Goal: Task Accomplishment & Management: Complete application form

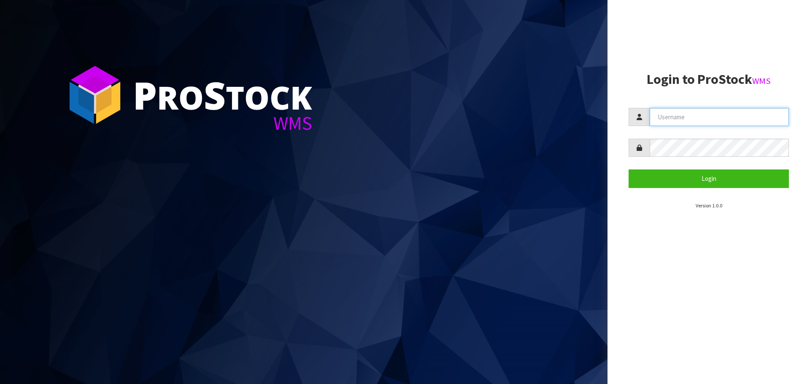
click at [681, 119] on input "text" at bounding box center [719, 117] width 139 height 18
type input "[EMAIL_ADDRESS][DOMAIN_NAME]"
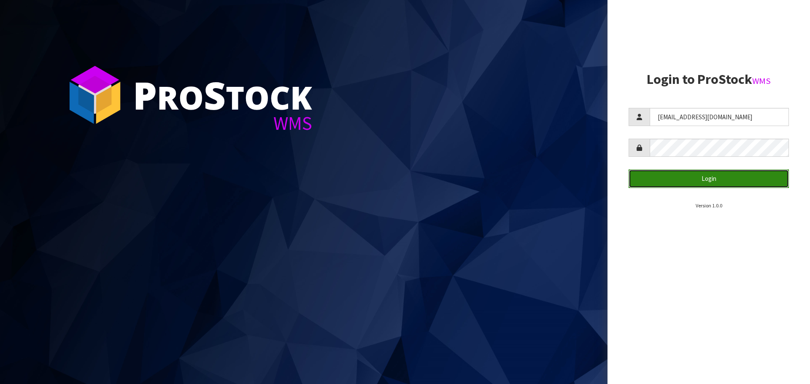
click at [673, 182] on button "Login" at bounding box center [709, 179] width 160 height 18
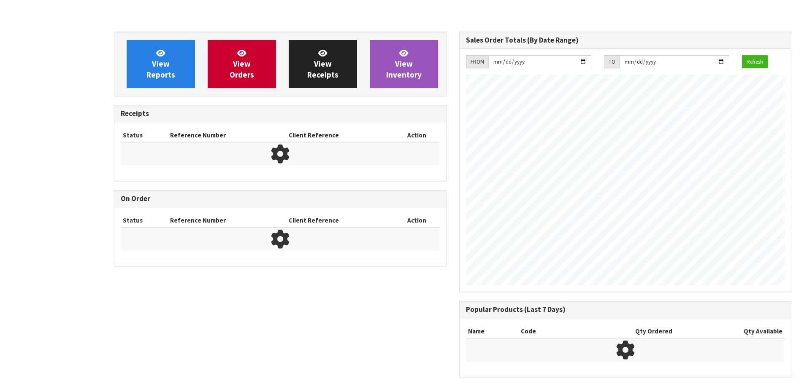
scroll to position [468, 345]
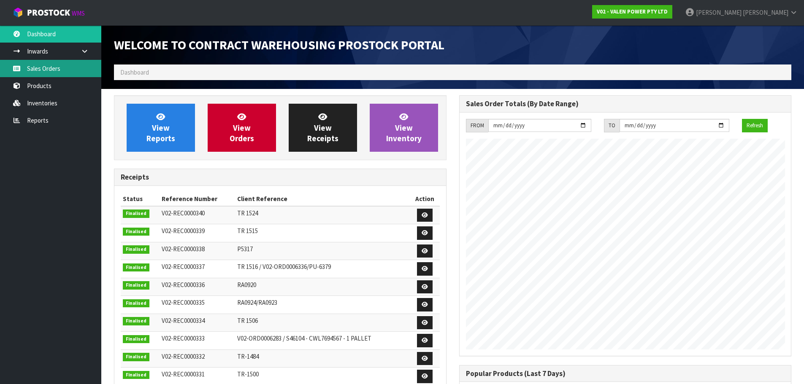
click at [43, 68] on link "Sales Orders" at bounding box center [50, 68] width 101 height 17
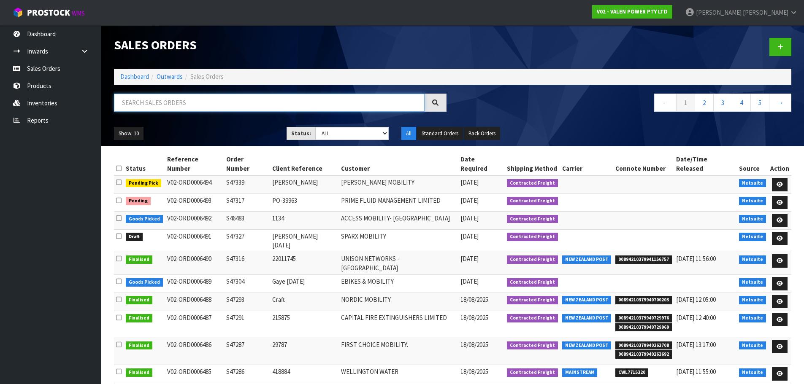
click at [155, 101] on input "text" at bounding box center [269, 103] width 310 height 18
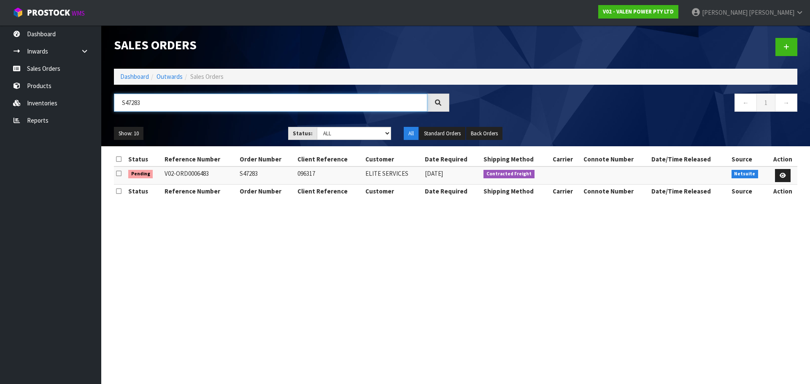
click at [164, 104] on input "S47283" at bounding box center [270, 103] width 313 height 18
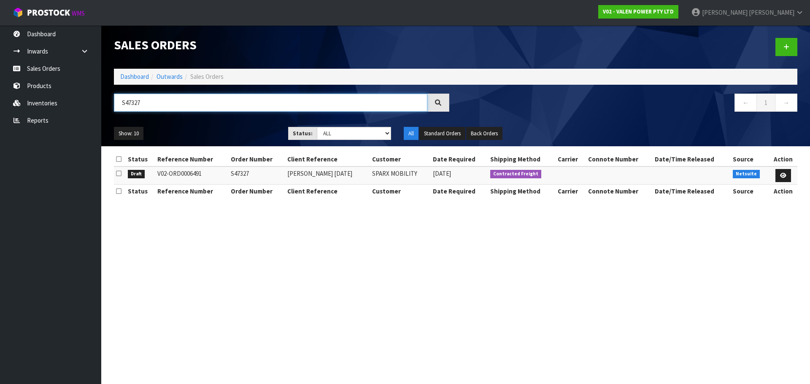
type input "S47327"
click at [779, 173] on link at bounding box center [783, 175] width 16 height 13
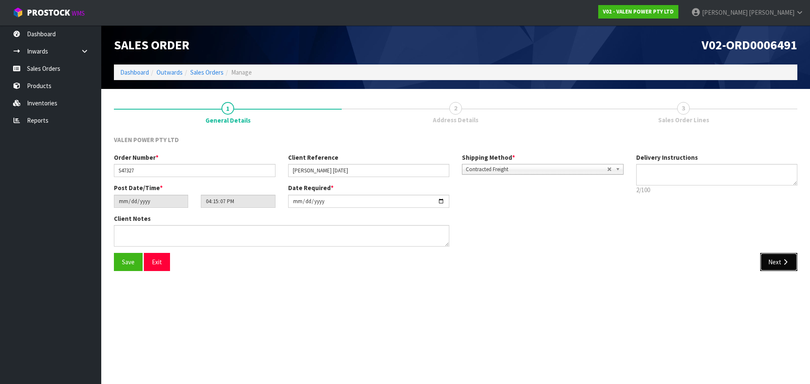
click at [777, 258] on button "Next" at bounding box center [778, 262] width 37 height 18
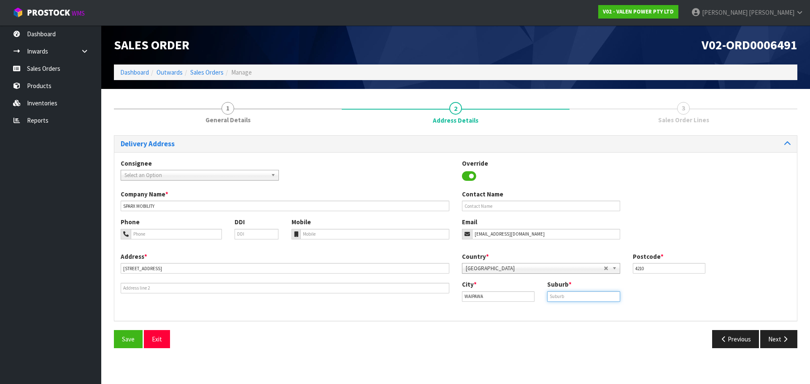
click at [573, 301] on input "text" at bounding box center [583, 296] width 73 height 11
type input "HAWKES BAY"
click at [778, 336] on button "Next" at bounding box center [778, 339] width 37 height 18
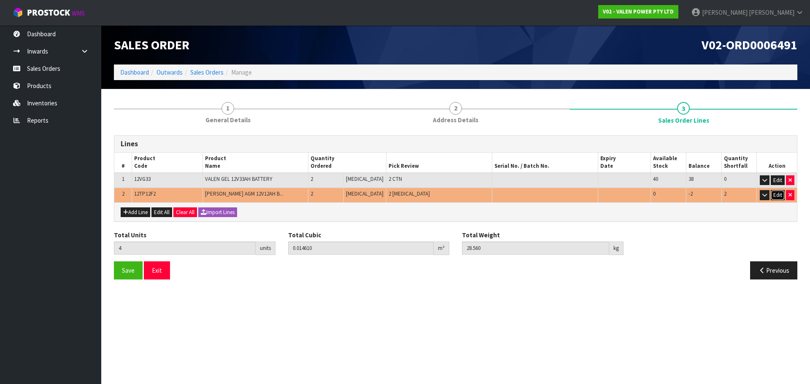
click at [774, 197] on button "Edit" at bounding box center [778, 195] width 14 height 10
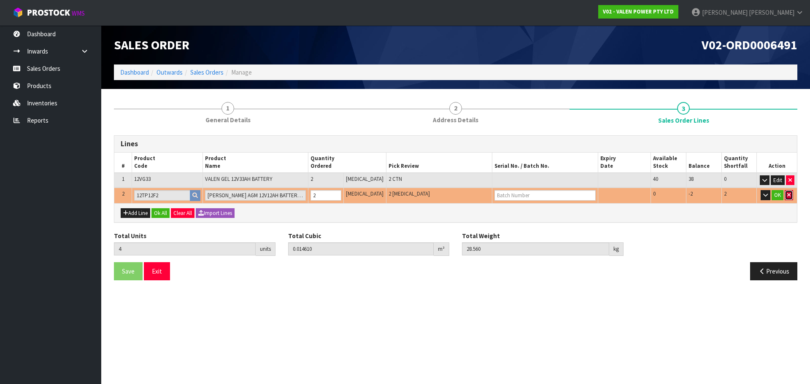
click at [790, 196] on button "button" at bounding box center [789, 195] width 8 height 10
type input "2"
type input "0.01176"
type input "20.96"
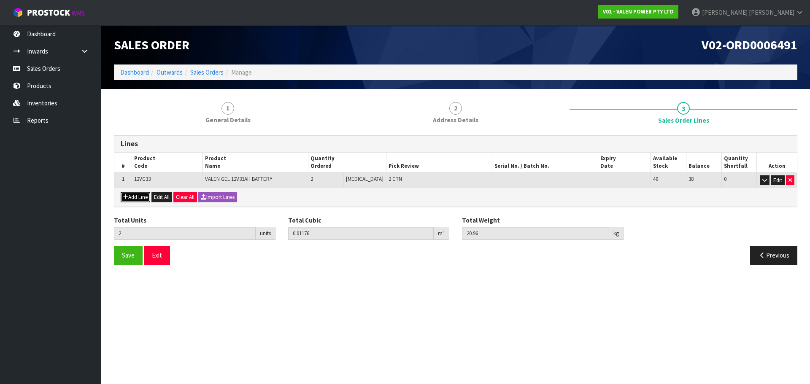
click at [132, 200] on button "Add Line" at bounding box center [136, 197] width 30 height 10
type input "0"
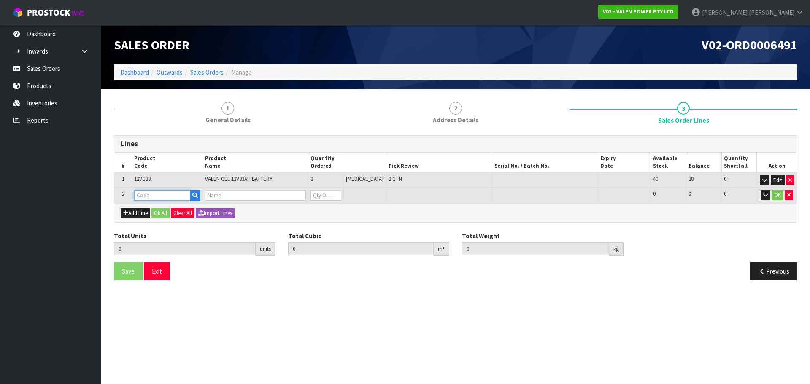
click at [147, 195] on input "text" at bounding box center [162, 195] width 56 height 11
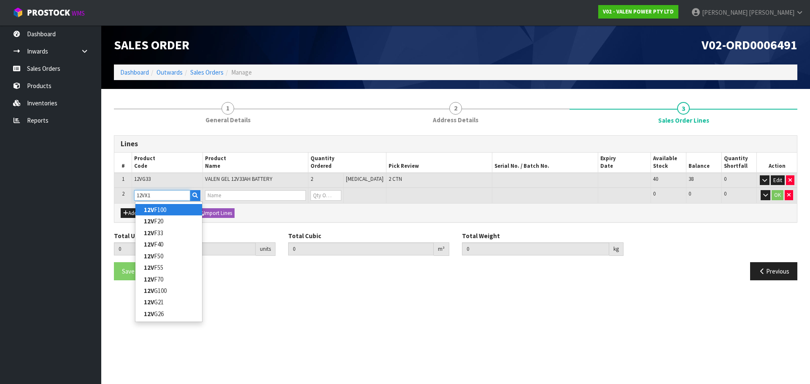
type input "12VX14"
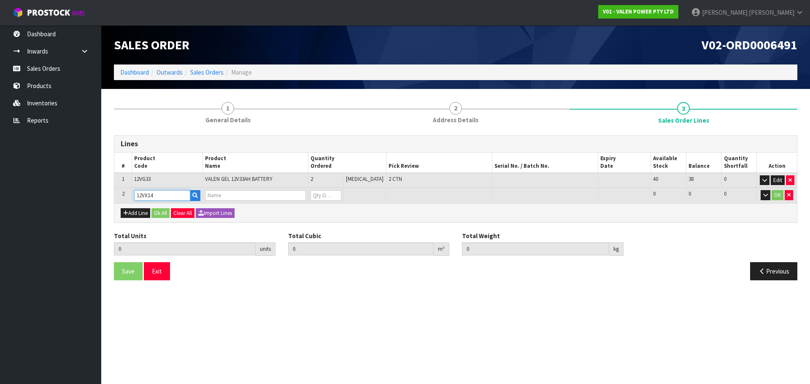
type input "2"
type input "0.01176"
type input "20.96"
type input "VALEN X-CEL 12V14AH BATTERY - F2 TERMINAL"
type input "0"
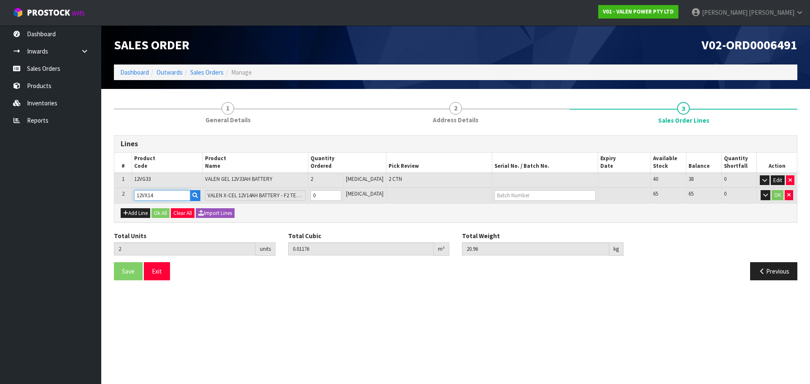
type input "12VX14"
click at [335, 195] on input "0" at bounding box center [325, 195] width 31 height 11
type input "0"
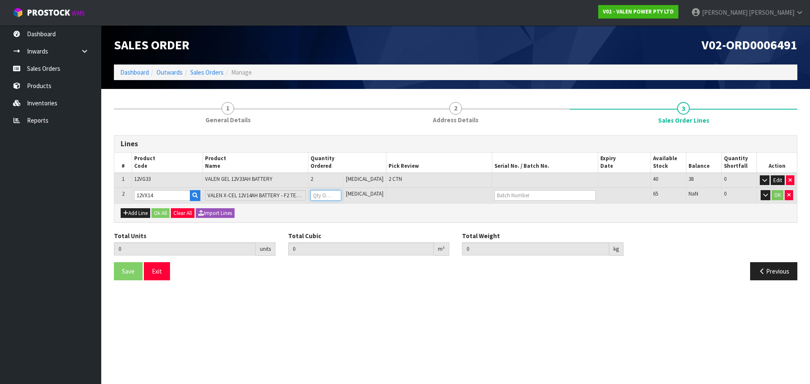
type input "4"
type input "0.01536"
type input "30.56"
type input "2"
click at [775, 195] on button "OK" at bounding box center [778, 195] width 12 height 10
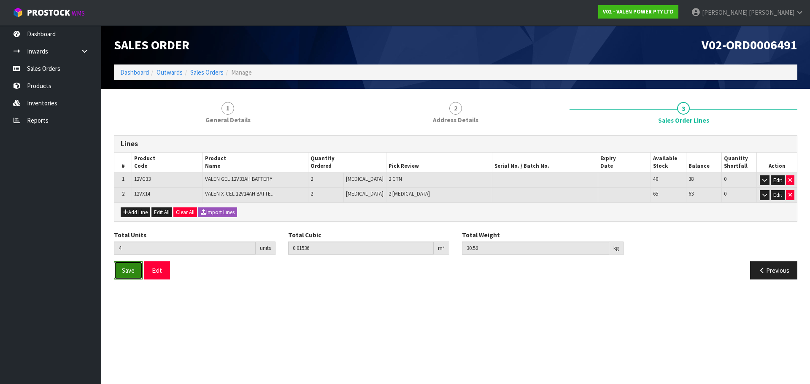
click at [128, 275] on button "Save" at bounding box center [128, 271] width 29 height 18
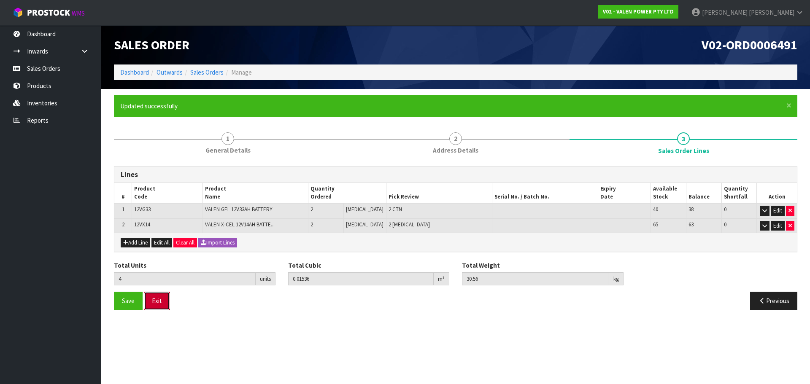
click at [156, 304] on button "Exit" at bounding box center [157, 301] width 26 height 18
